Goal: Transaction & Acquisition: Obtain resource

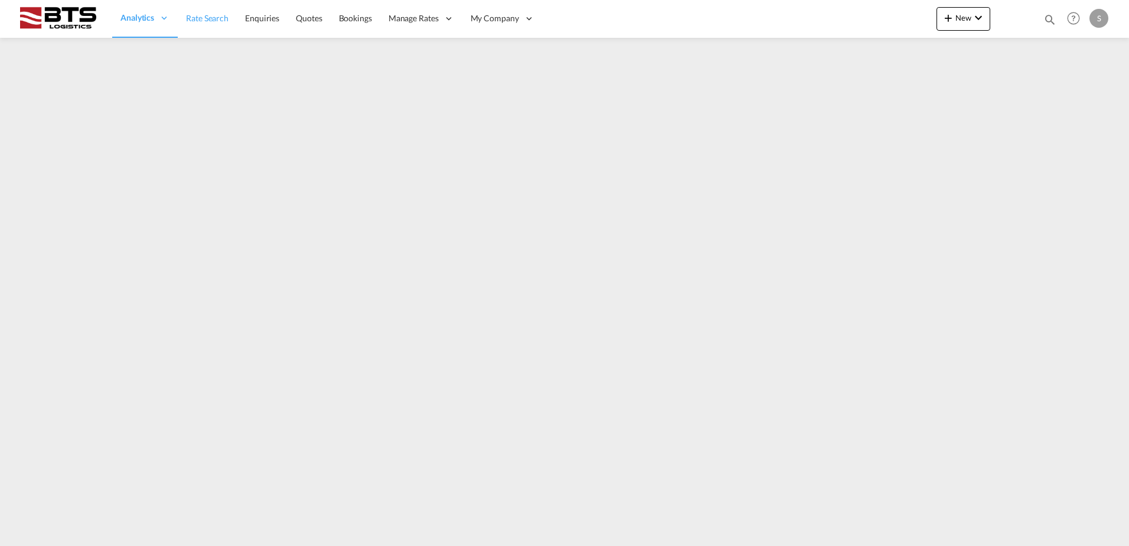
click at [207, 24] on link "Rate Search" at bounding box center [207, 18] width 59 height 38
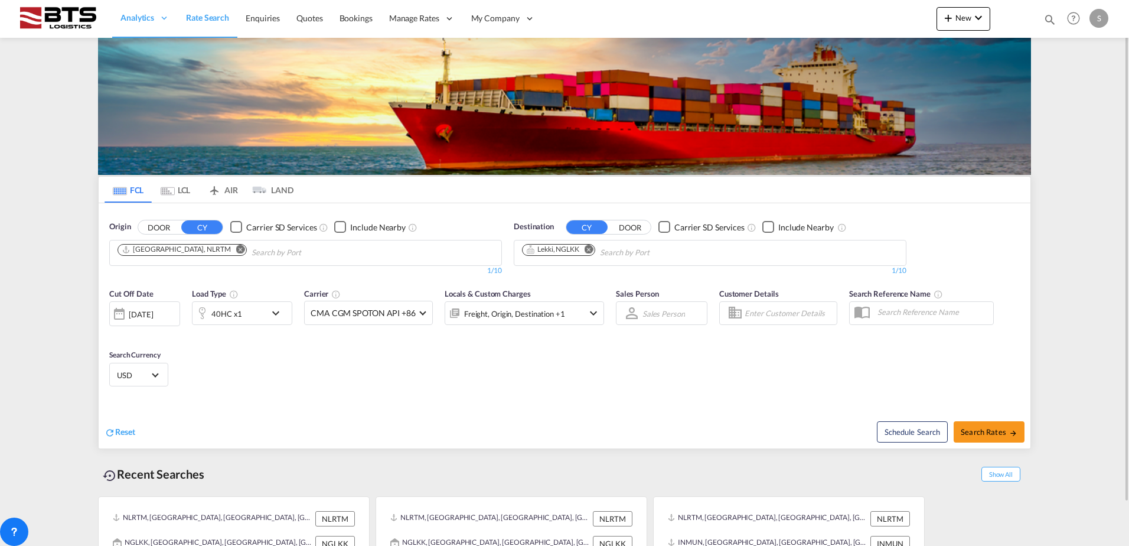
click at [236, 248] on md-icon "Remove" at bounding box center [240, 249] width 9 height 9
click at [200, 249] on body "Analytics Reports Dashboard Rate Search Enquiries Quotes Bookings" at bounding box center [564, 273] width 1129 height 546
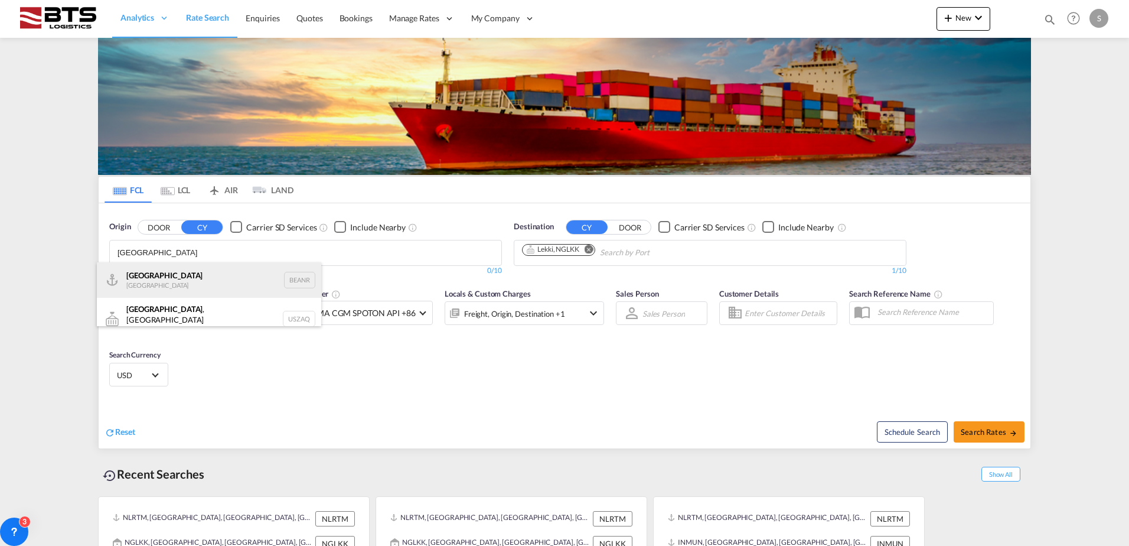
type input "antwerp"
click at [176, 271] on div "Antwerp Belgium BEANR" at bounding box center [209, 279] width 224 height 35
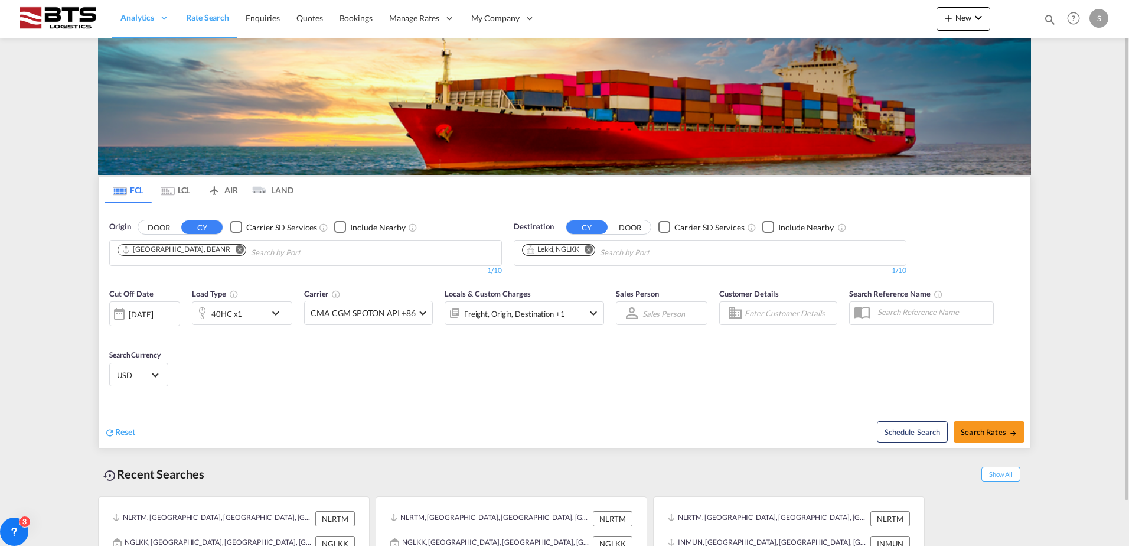
click at [592, 249] on md-icon "Remove" at bounding box center [589, 249] width 9 height 9
click at [584, 251] on body "Analytics Reports Dashboard Rate Search Enquiries Quotes Bookings" at bounding box center [564, 273] width 1129 height 546
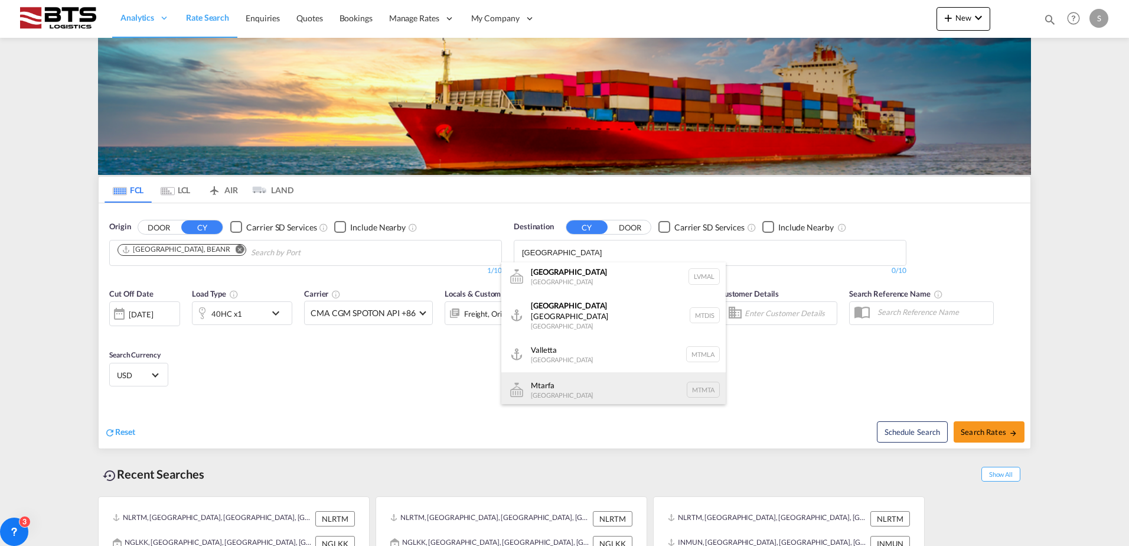
scroll to position [59, 0]
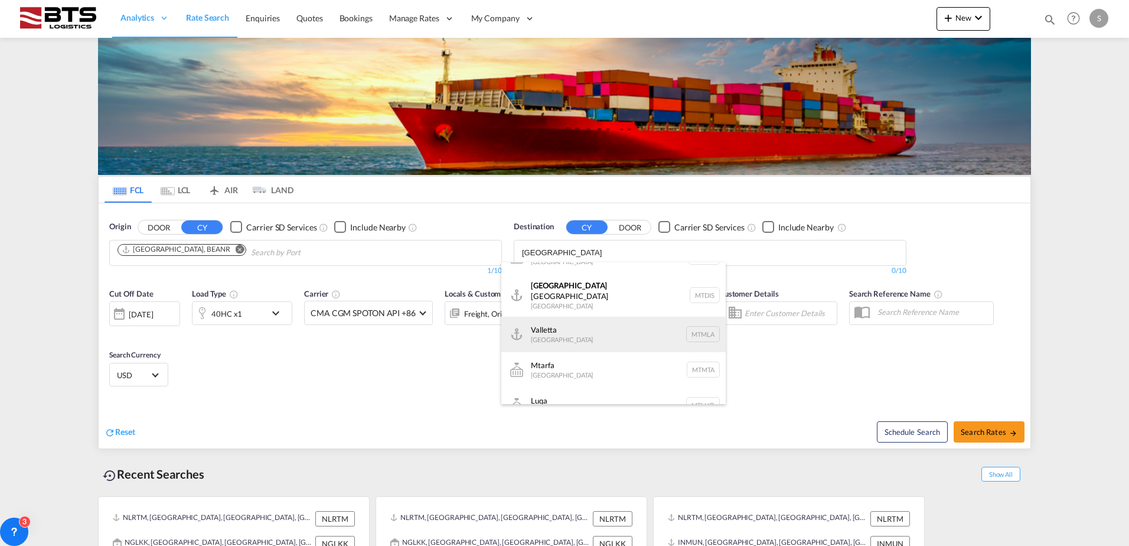
type input "malta"
click at [588, 330] on div "Valletta Malta MTMLA" at bounding box center [614, 334] width 224 height 35
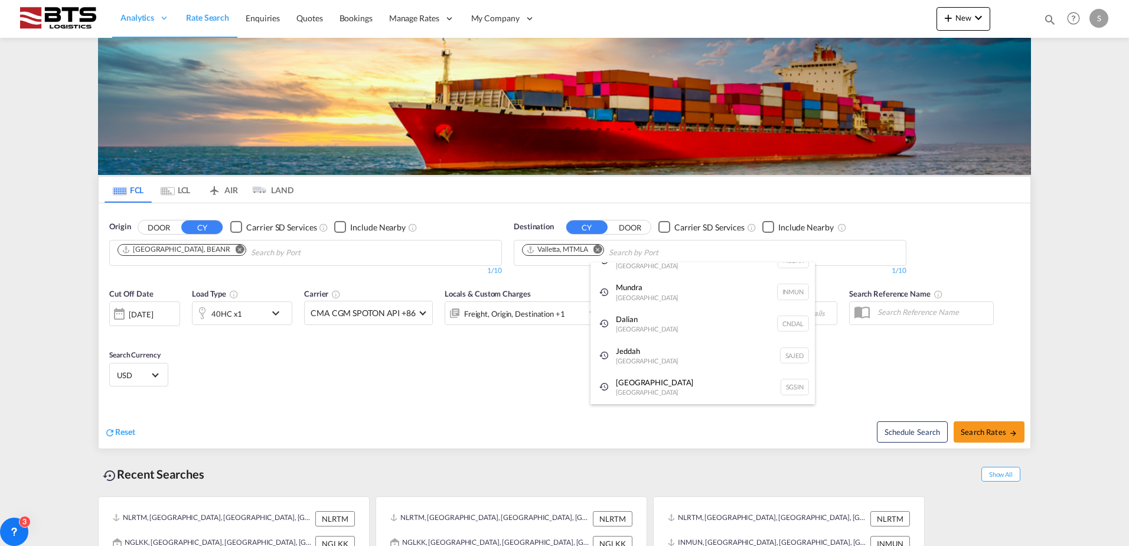
scroll to position [18, 0]
click at [275, 315] on md-icon "icon-chevron-down" at bounding box center [279, 313] width 20 height 14
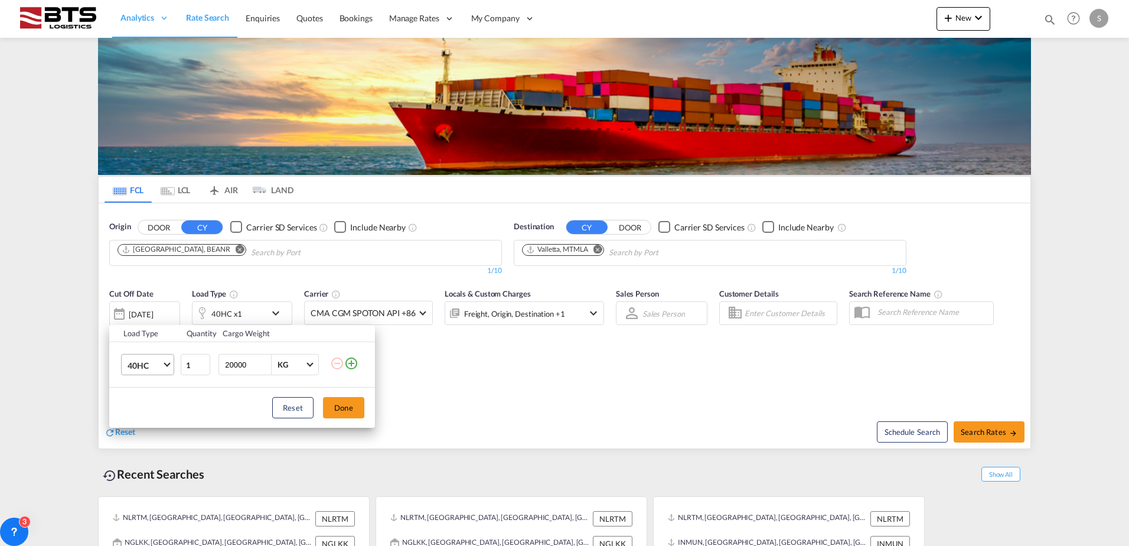
click at [167, 369] on md-select-value "40HC" at bounding box center [149, 364] width 47 height 20
click at [147, 419] on md-option "20RE" at bounding box center [158, 422] width 80 height 28
click at [347, 409] on button "Done" at bounding box center [343, 407] width 41 height 21
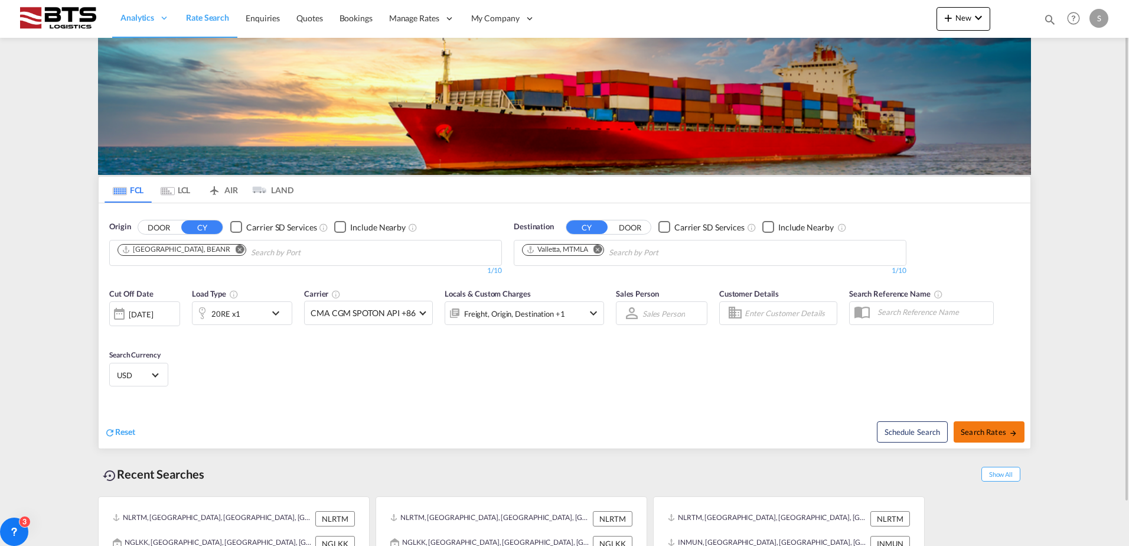
click at [999, 429] on span "Search Rates" at bounding box center [989, 431] width 57 height 9
type input "BEANR to MTMLA / 19 Aug 2025"
